Goal: Entertainment & Leisure: Browse casually

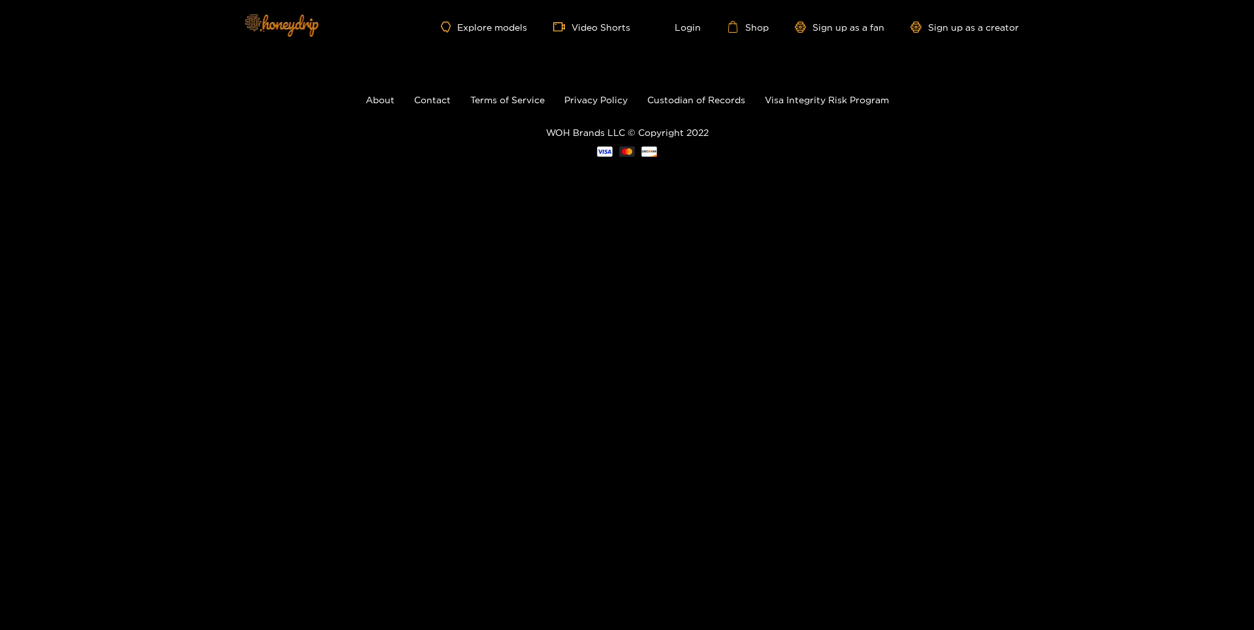
click at [303, 25] on img at bounding box center [280, 24] width 91 height 55
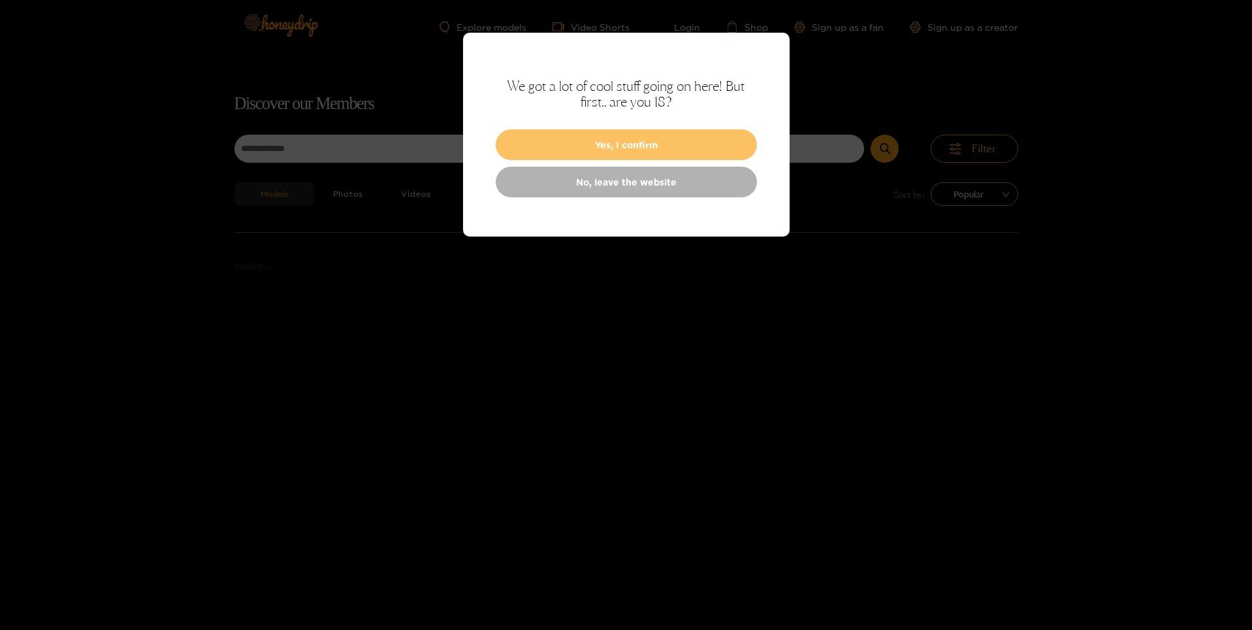
click at [622, 143] on button "Yes, I confirm" at bounding box center [626, 144] width 261 height 31
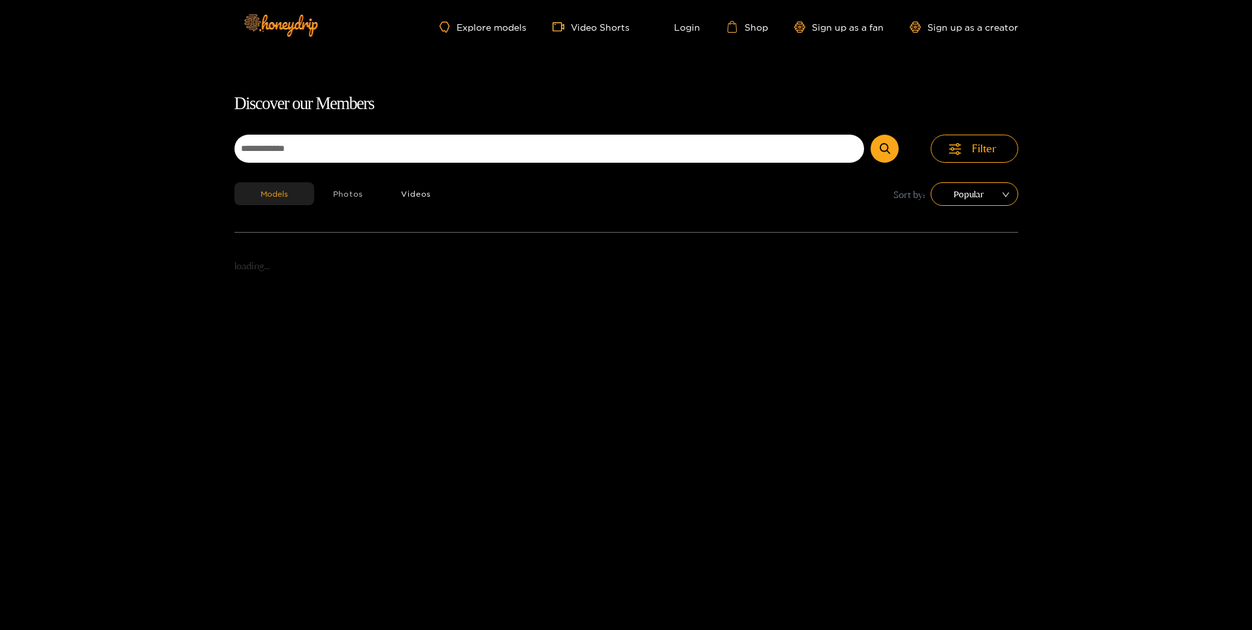
click at [344, 193] on button "Photos" at bounding box center [348, 193] width 69 height 23
click at [410, 193] on button "Videos" at bounding box center [416, 193] width 68 height 23
click at [508, 27] on link "Explore models" at bounding box center [483, 27] width 86 height 11
click at [569, 27] on span "video-camera" at bounding box center [562, 27] width 18 height 12
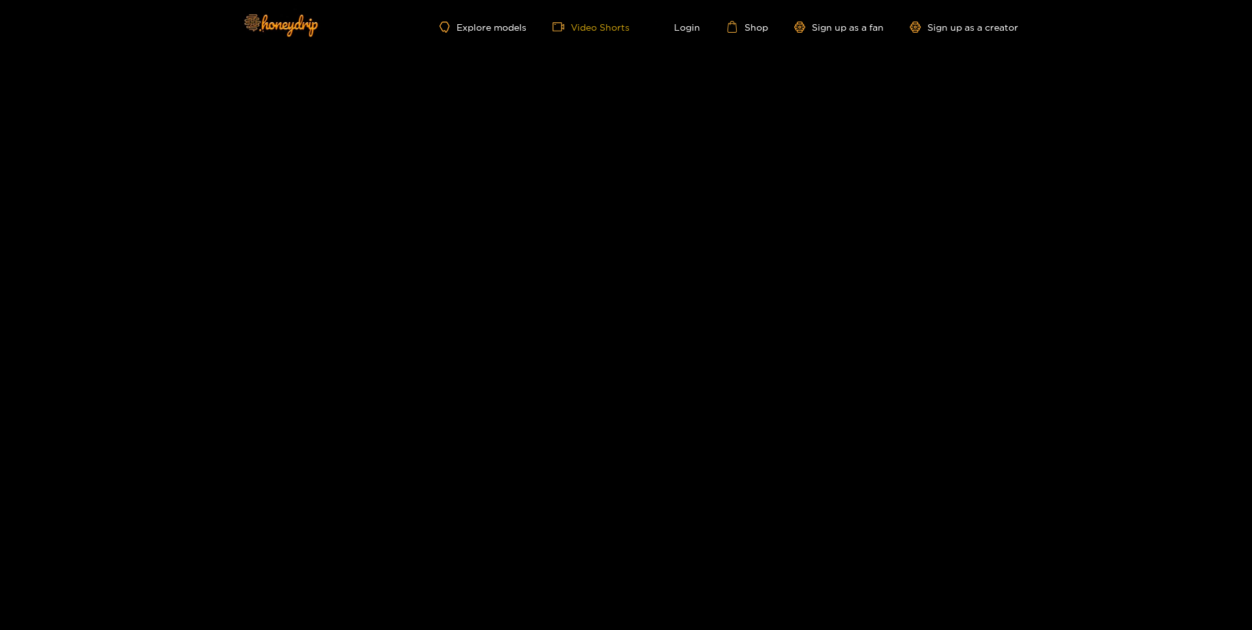
click at [583, 27] on link "Video Shorts" at bounding box center [591, 27] width 77 height 12
